Goal: Check status: Check status

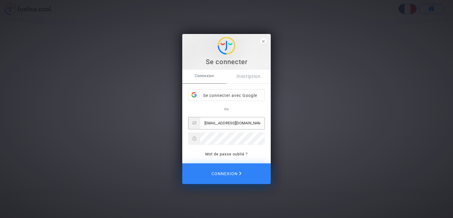
type input "[EMAIL_ADDRESS][DOMAIN_NAME]"
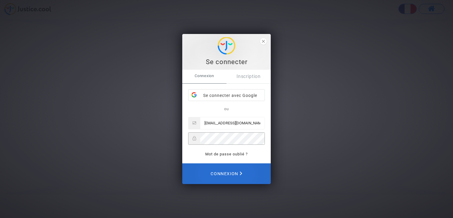
click at [235, 170] on span "Connexion" at bounding box center [227, 173] width 32 height 13
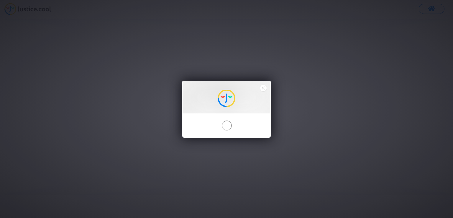
click at [30, 11] on div "Envoyer" at bounding box center [226, 109] width 453 height 218
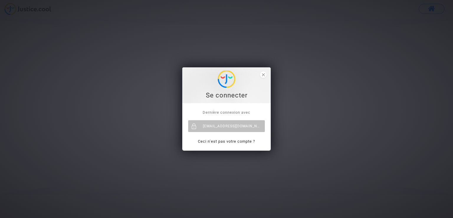
click at [258, 76] on div "Se connecter" at bounding box center [227, 85] width 82 height 29
click at [264, 73] on icon "close" at bounding box center [263, 74] width 3 height 3
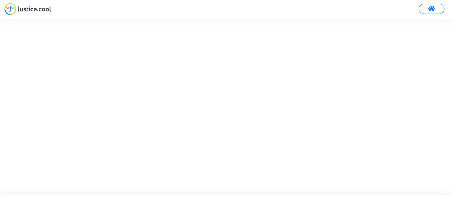
click at [10, 12] on img at bounding box center [27, 9] width 47 height 12
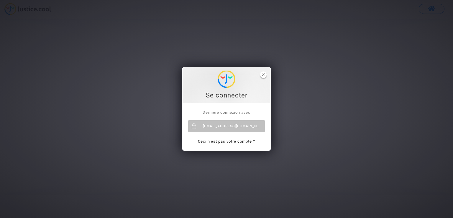
click at [266, 76] on span "close" at bounding box center [263, 74] width 6 height 6
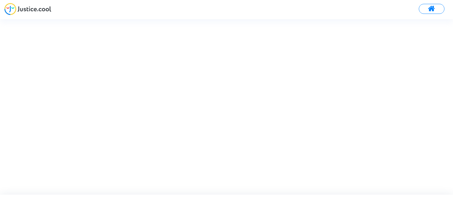
click at [424, 6] on button at bounding box center [432, 9] width 26 height 10
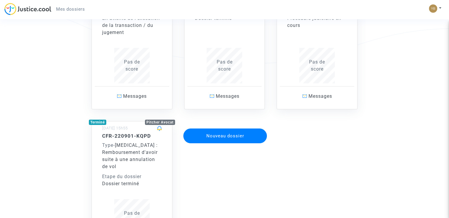
scroll to position [30, 0]
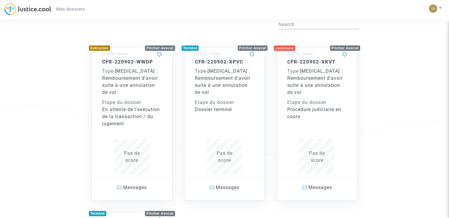
click at [313, 98] on div "CFR-220902-XKVT Type - [MEDICAL_DATA] : Remboursement d'avoir suite à une annul…" at bounding box center [317, 89] width 60 height 61
